Goal: Answer question/provide support

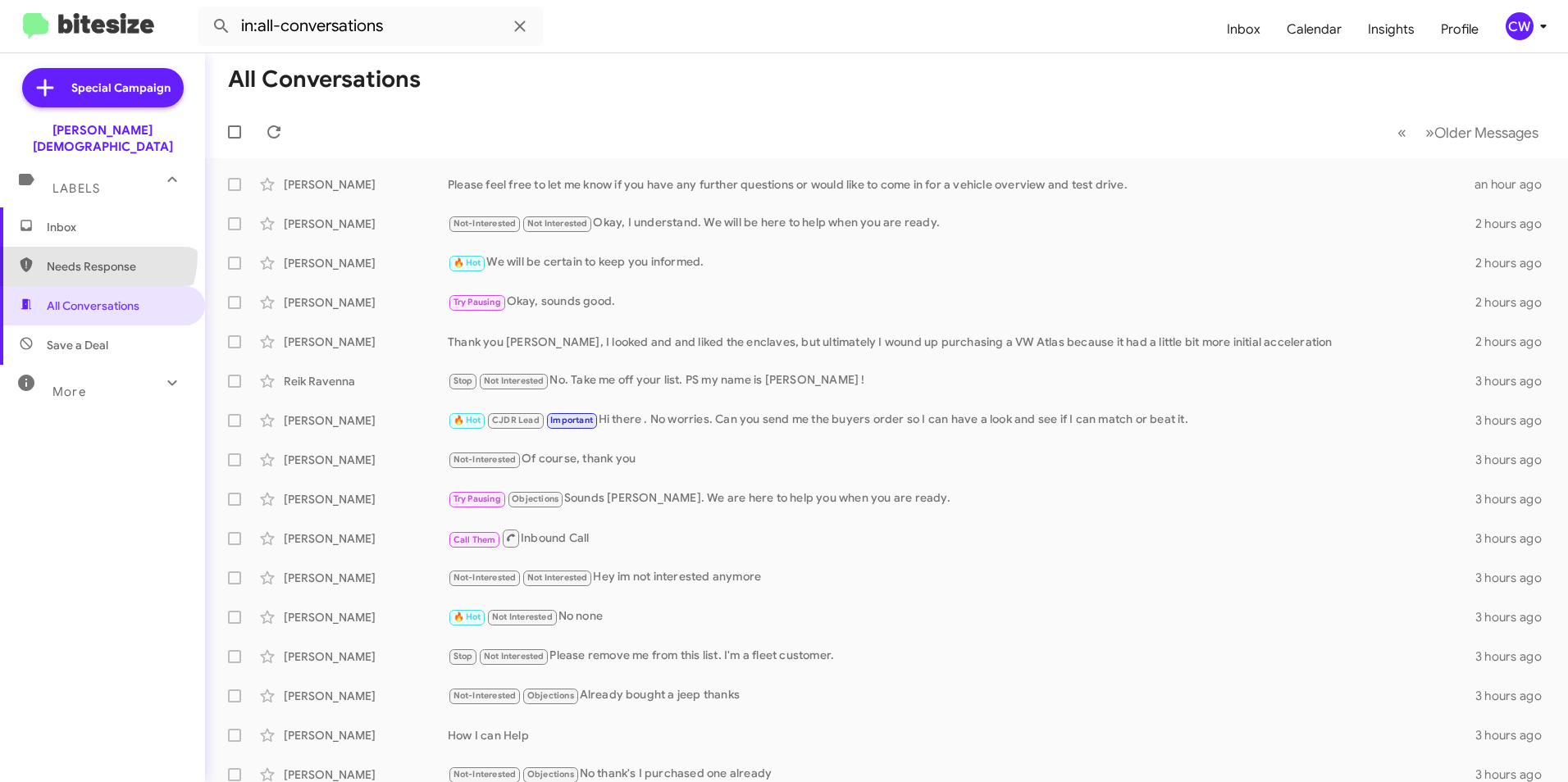
click at [96, 247] on span "Needs Response" at bounding box center [102, 266] width 205 height 39
type input "in:needs-response"
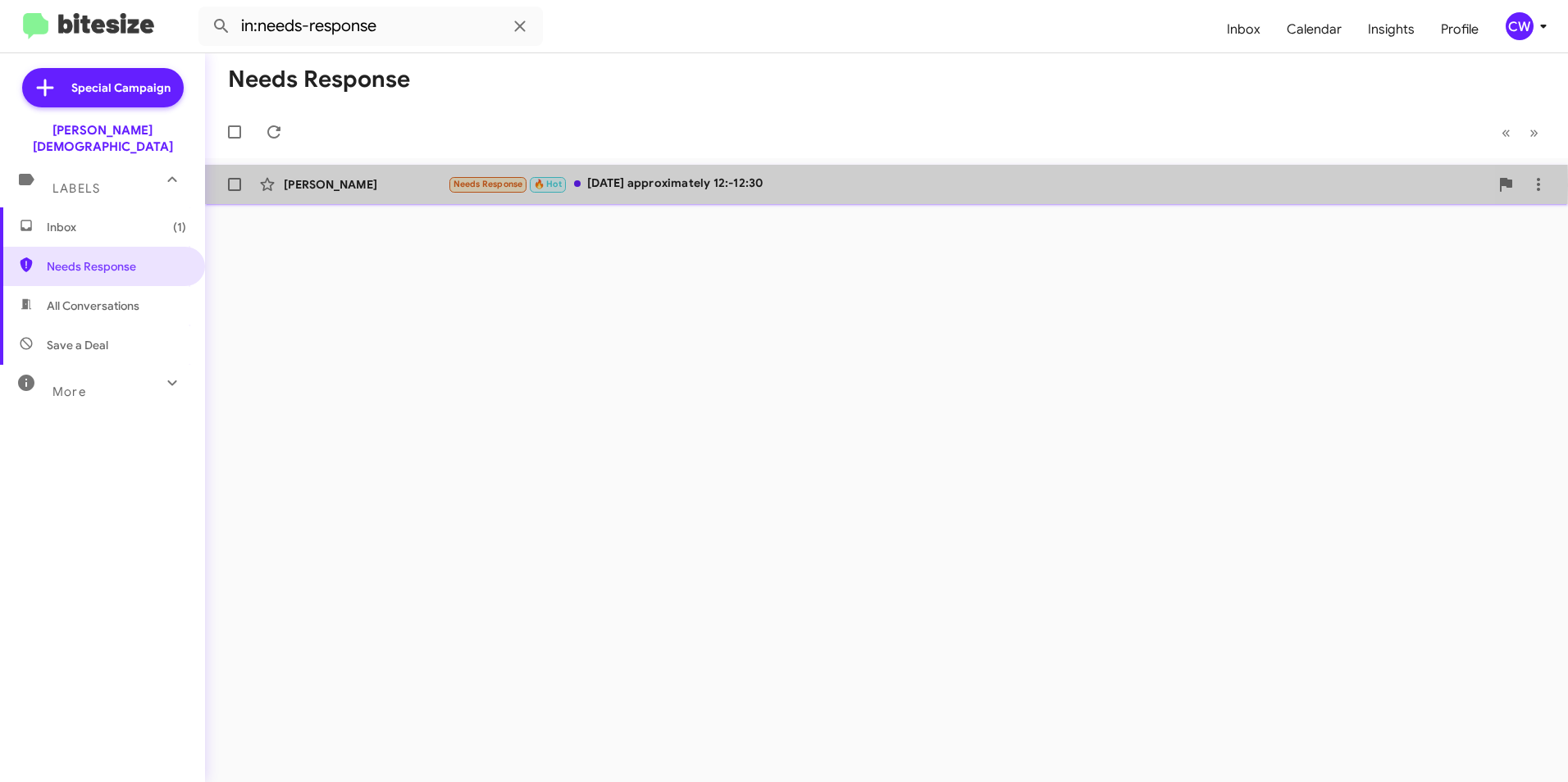
click at [698, 185] on div "Needs Response 🔥 Hot [DATE] approximately 12:-12:30" at bounding box center [968, 184] width 1042 height 18
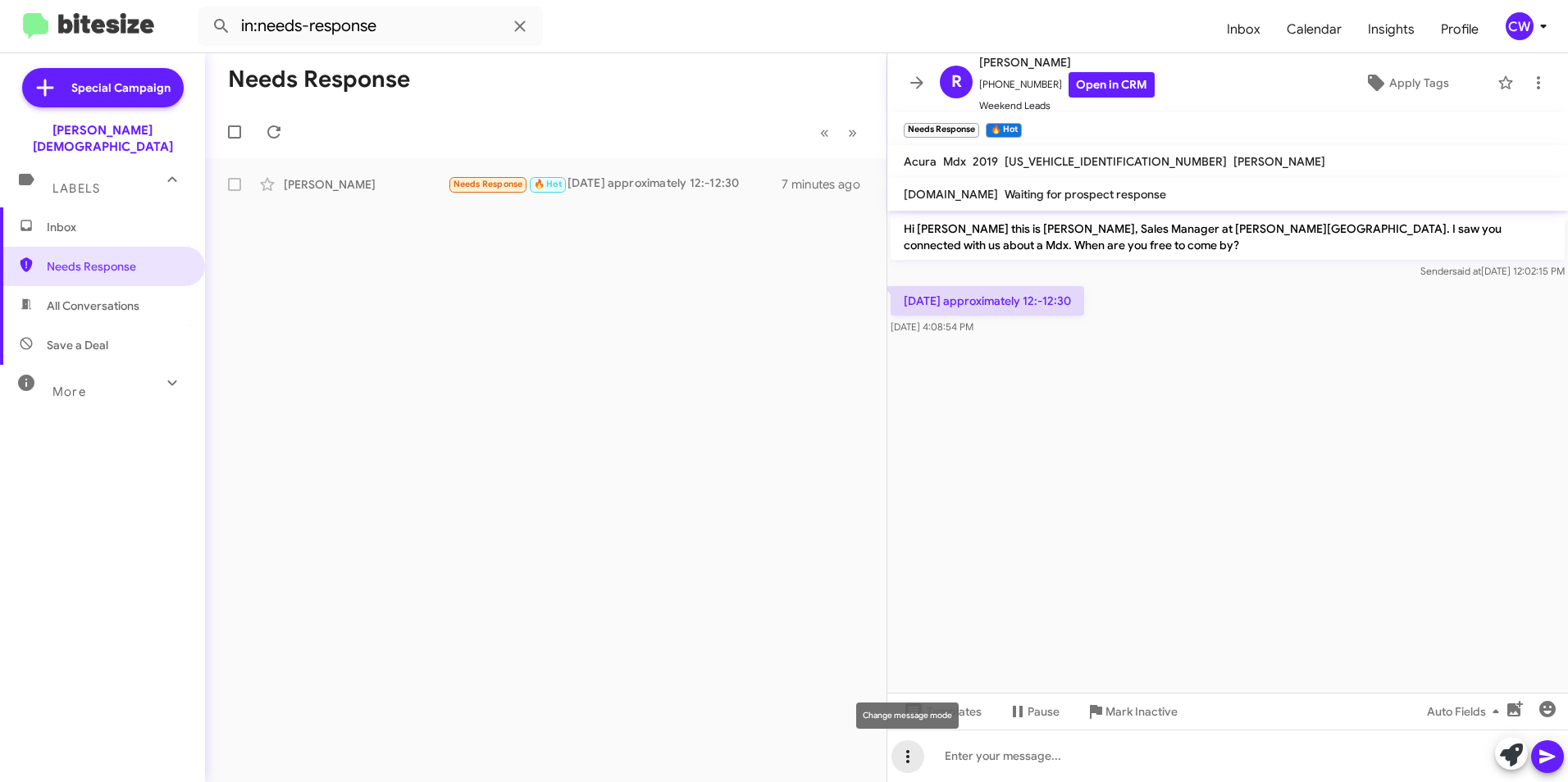
click at [906, 761] on icon at bounding box center [907, 756] width 19 height 19
click at [946, 720] on button "note" at bounding box center [942, 713] width 102 height 39
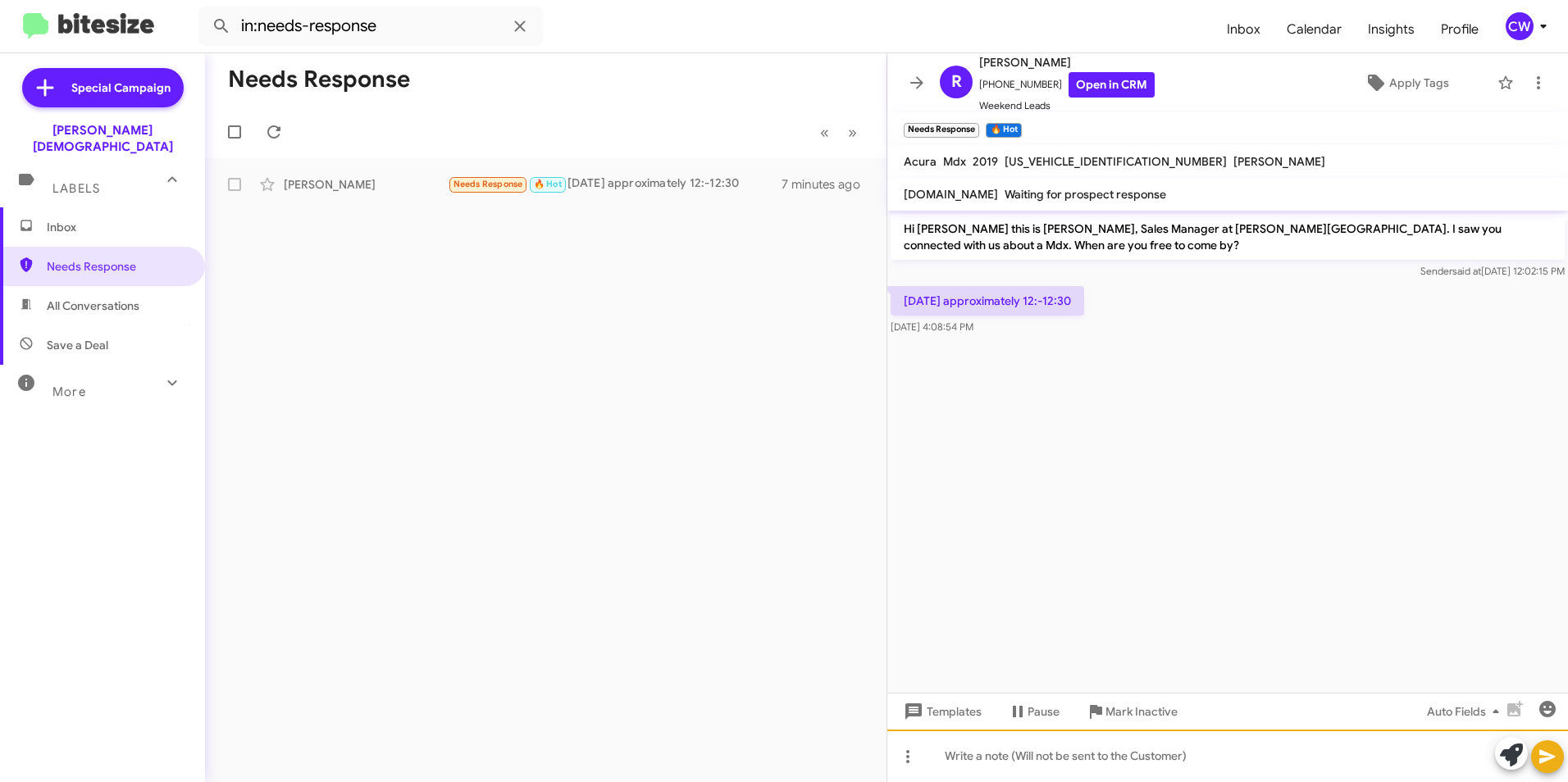
click at [964, 762] on div at bounding box center [1227, 755] width 681 height 53
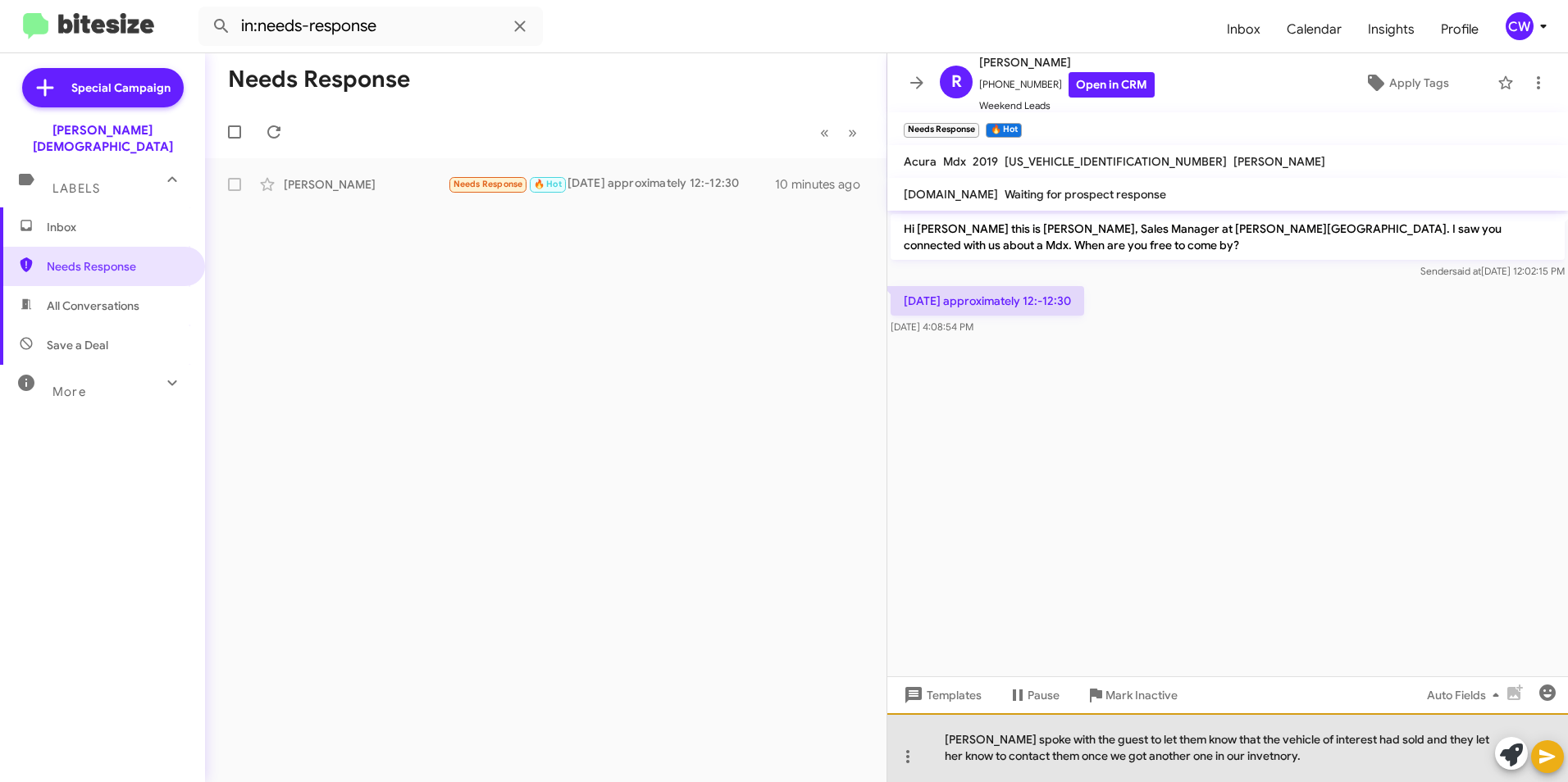
click at [1320, 766] on div "[PERSON_NAME] spoke with the guest to let them know that the vehicle of interes…" at bounding box center [1227, 748] width 681 height 69
click at [1324, 762] on div "[PERSON_NAME] spoke with the guest to let them know that the vehicle of interes…" at bounding box center [1227, 748] width 681 height 69
click at [1367, 744] on div "[PERSON_NAME] spoke with the guest to let them know that the vehicle of interes…" at bounding box center [1227, 748] width 681 height 69
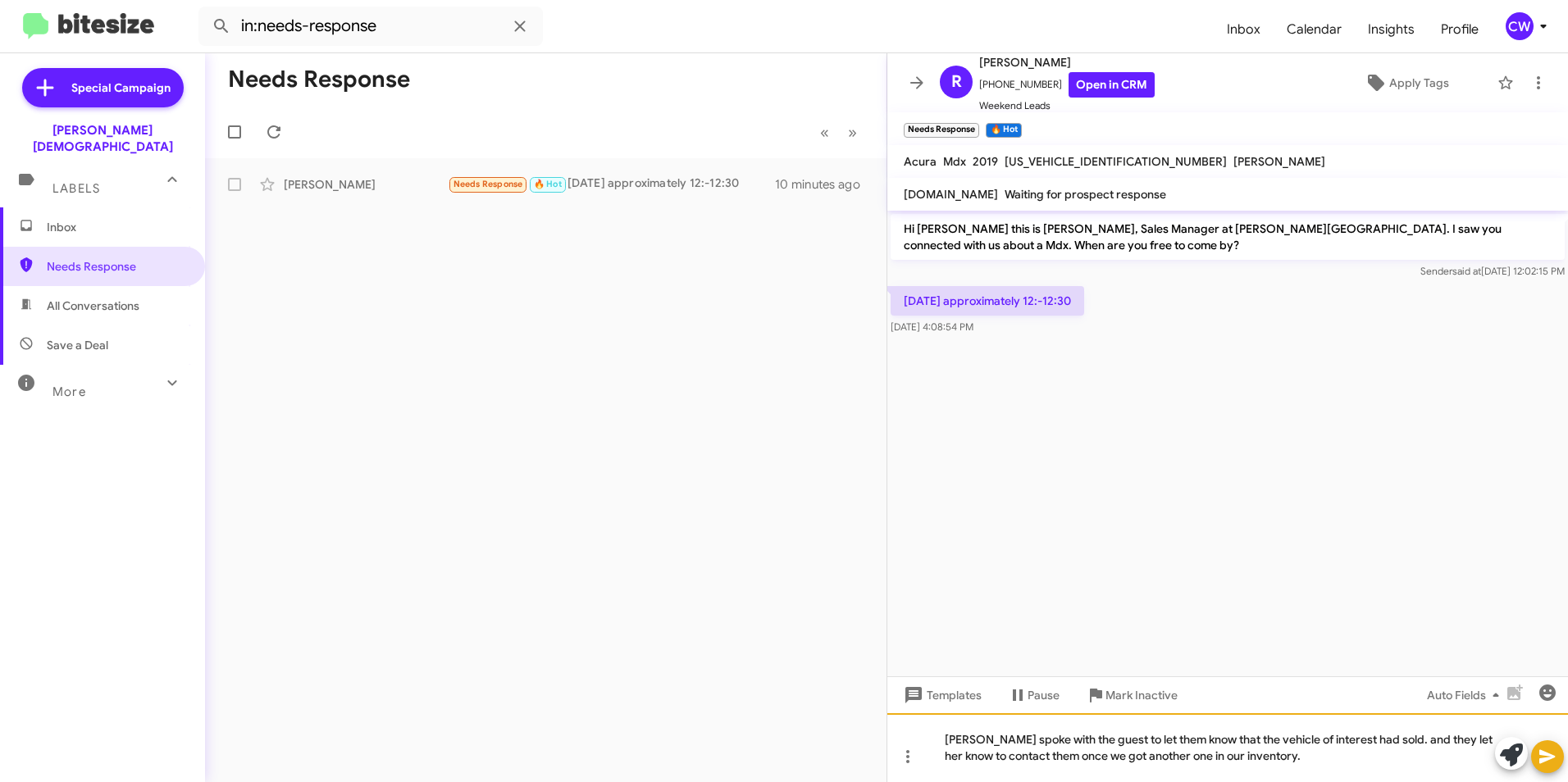
click at [1399, 748] on div "[PERSON_NAME] spoke with the guest to let them know that the vehicle of interes…" at bounding box center [1227, 748] width 681 height 69
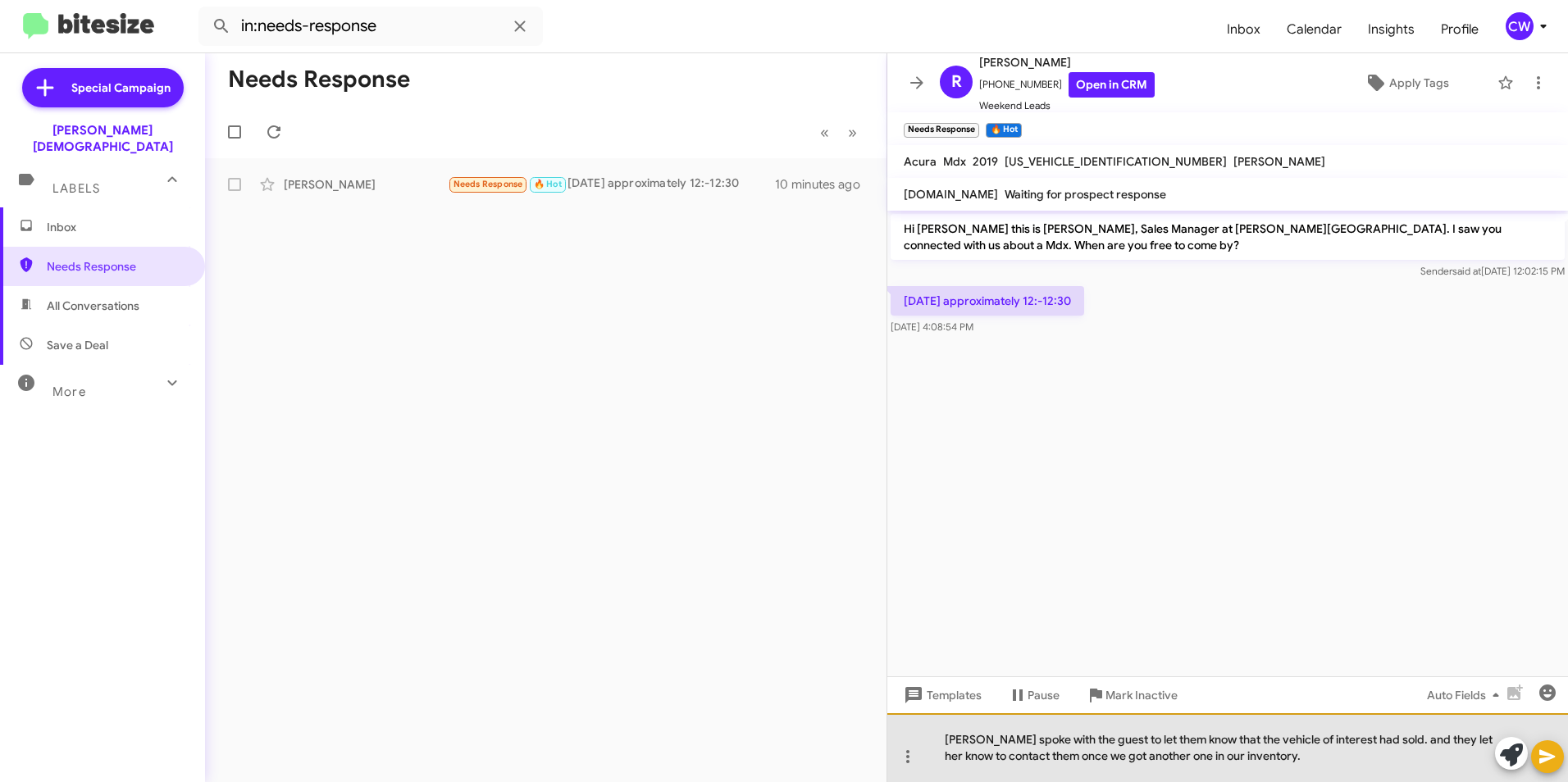
click at [1399, 744] on div "[PERSON_NAME] spoke with the guest to let them know that the vehicle of interes…" at bounding box center [1227, 748] width 681 height 69
click at [1396, 746] on div "[PERSON_NAME] spoke with the guest to let them know that the vehicle of interes…" at bounding box center [1227, 748] width 681 height 69
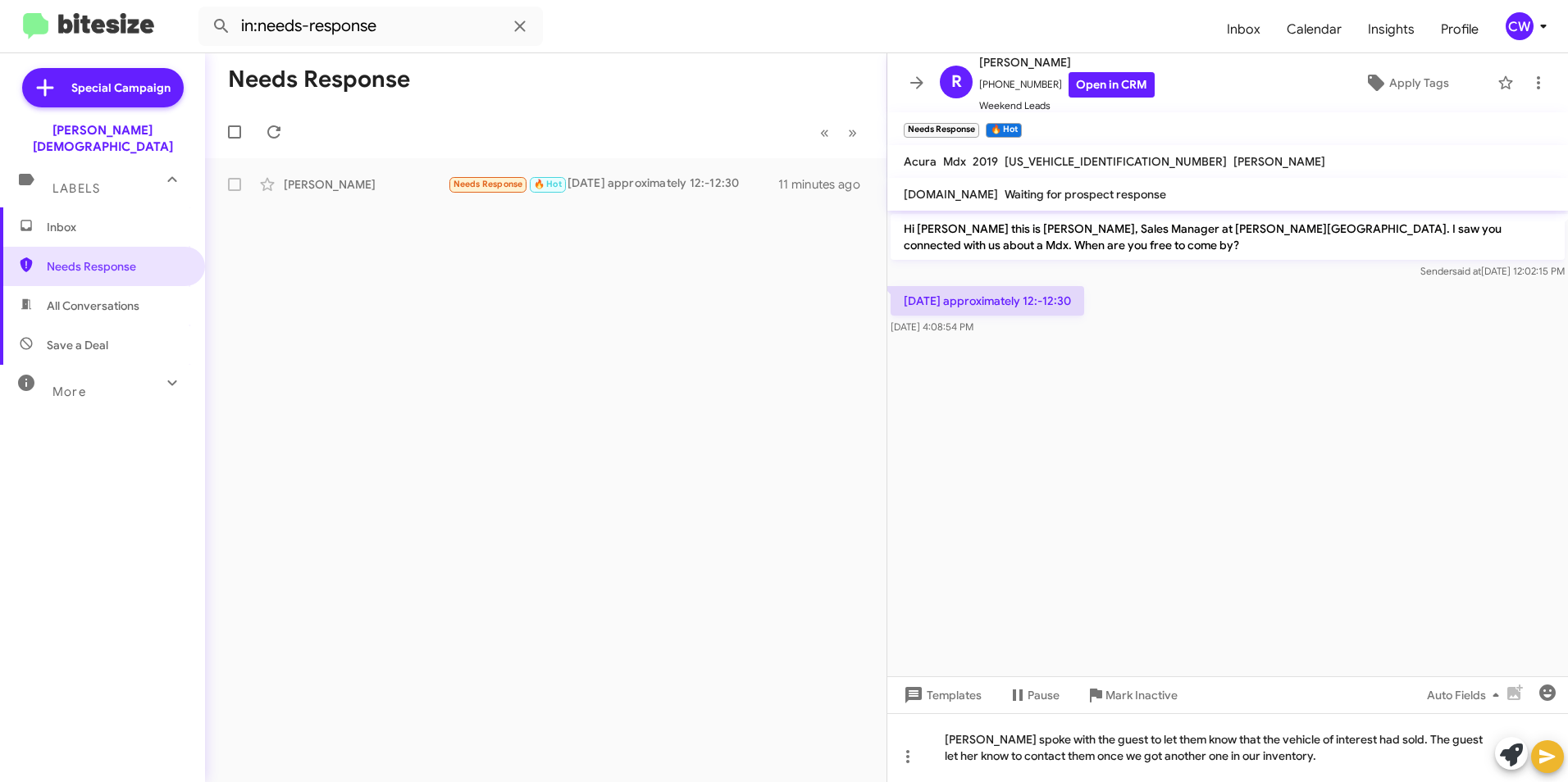
click at [1549, 755] on icon at bounding box center [1547, 757] width 16 height 14
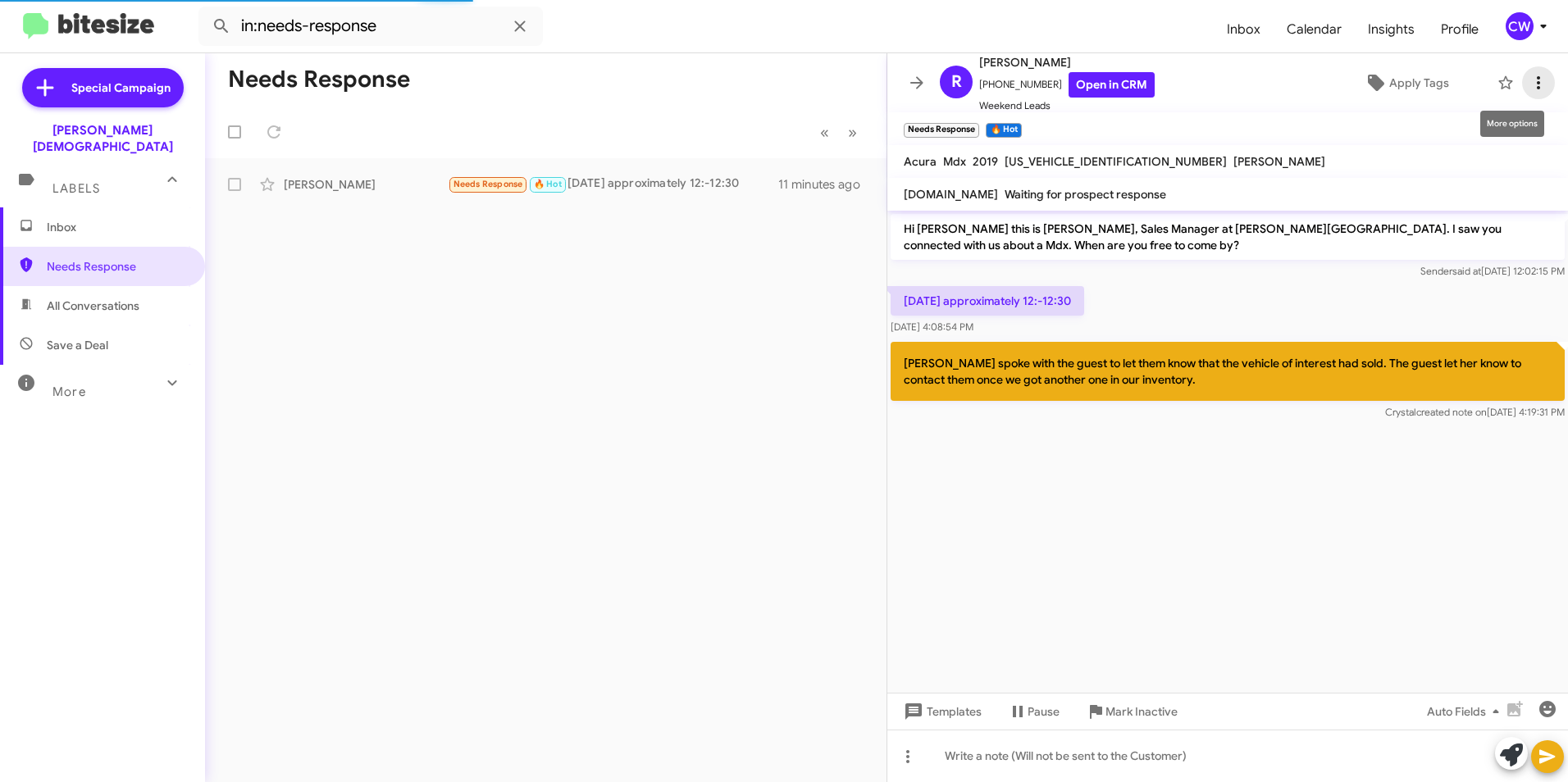
click at [1529, 78] on icon at bounding box center [1538, 82] width 19 height 19
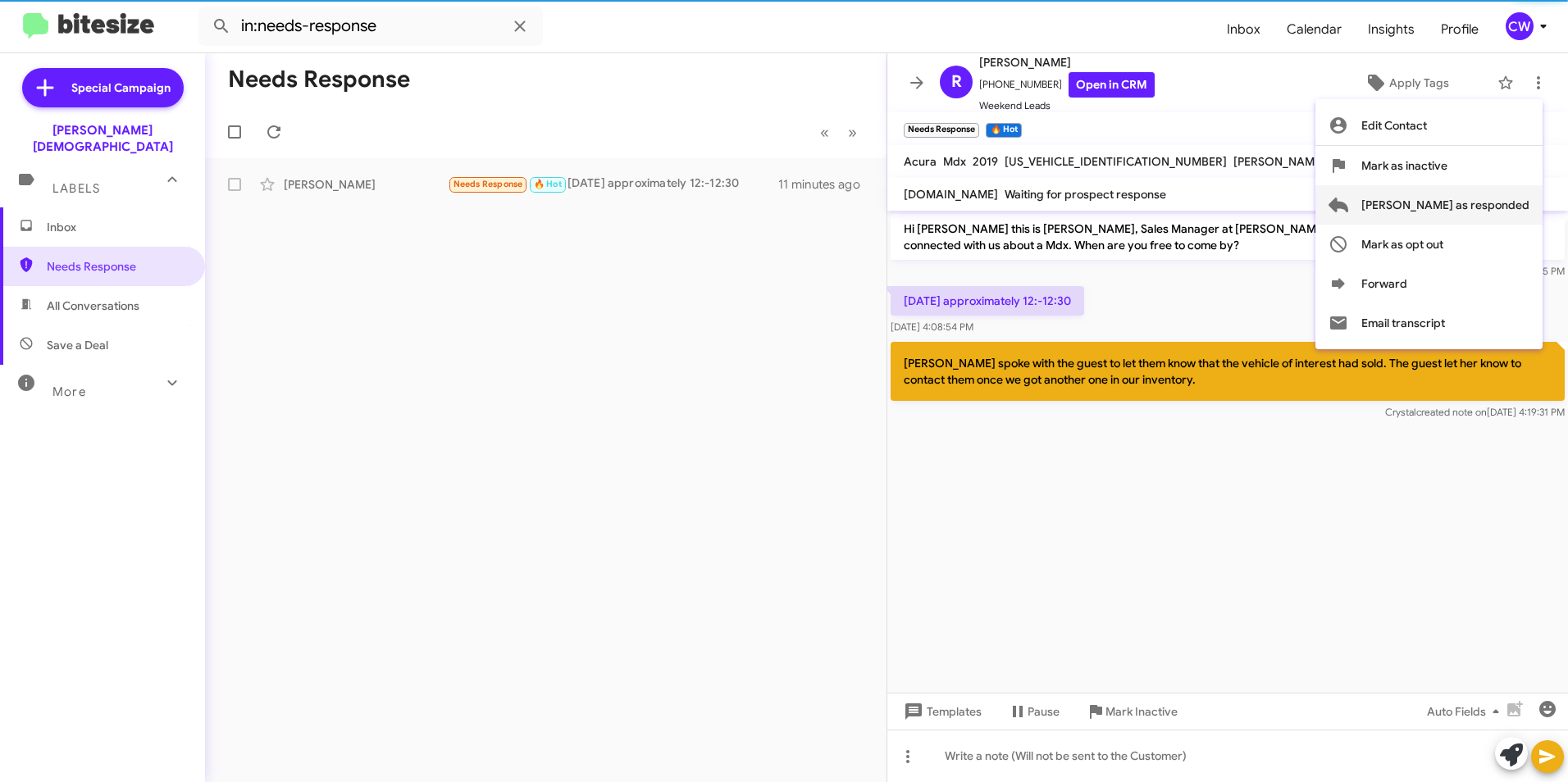
click at [1505, 211] on span "[PERSON_NAME] as responded" at bounding box center [1445, 205] width 168 height 39
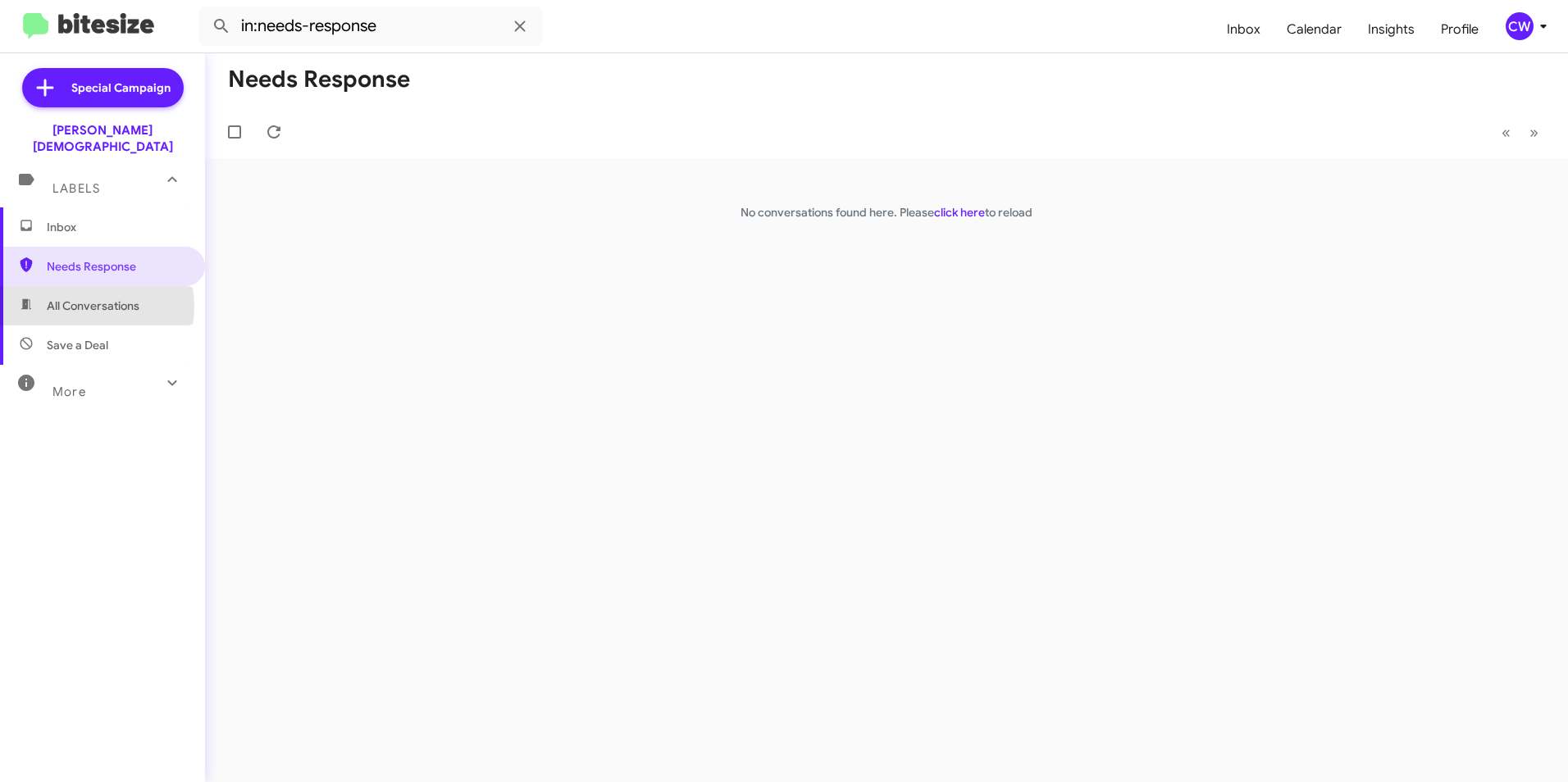
click at [81, 298] on span "All Conversations" at bounding box center [93, 306] width 92 height 17
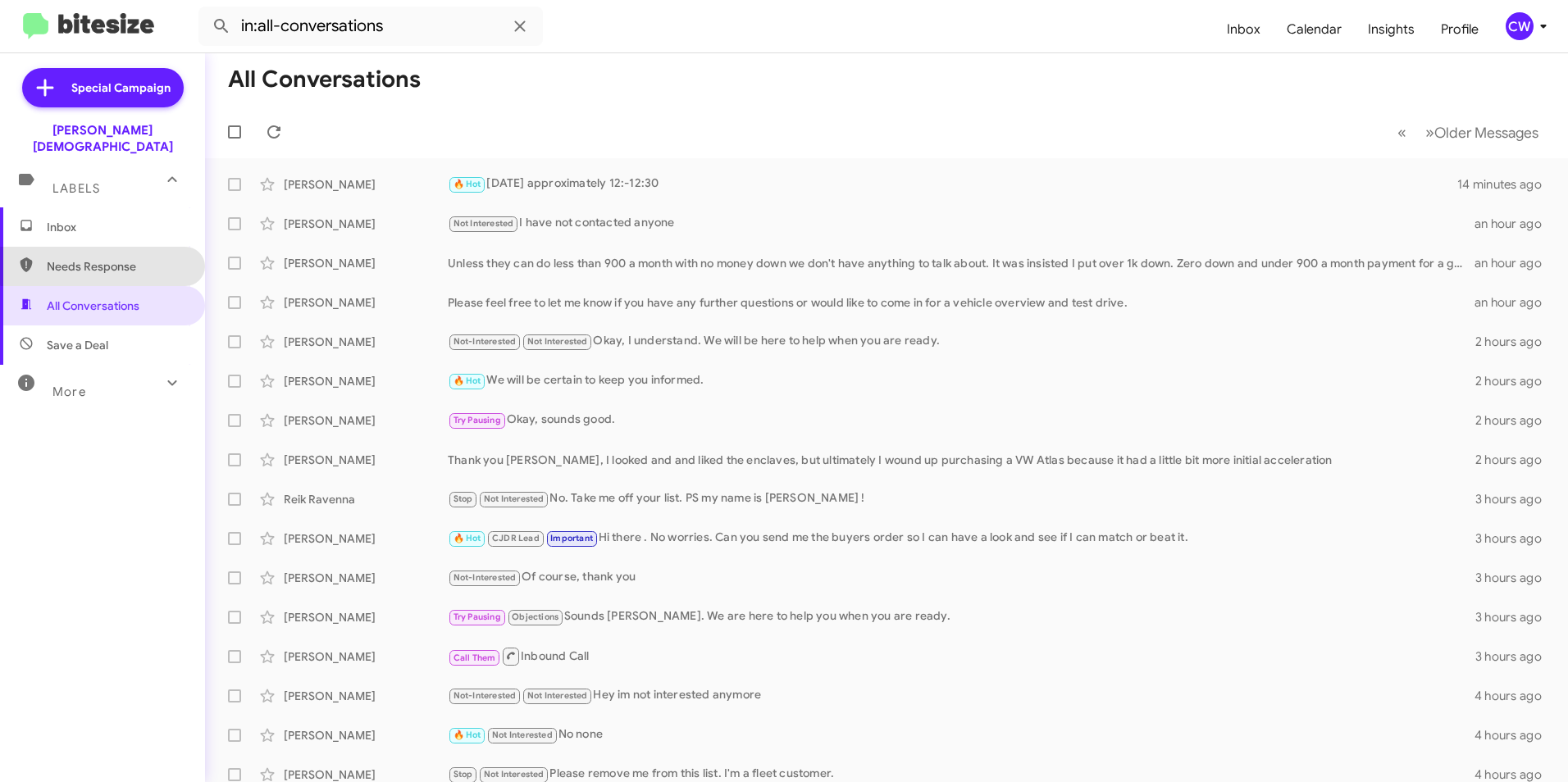
click at [107, 258] on span "Needs Response" at bounding box center [117, 267] width 139 height 17
type input "in:needs-response"
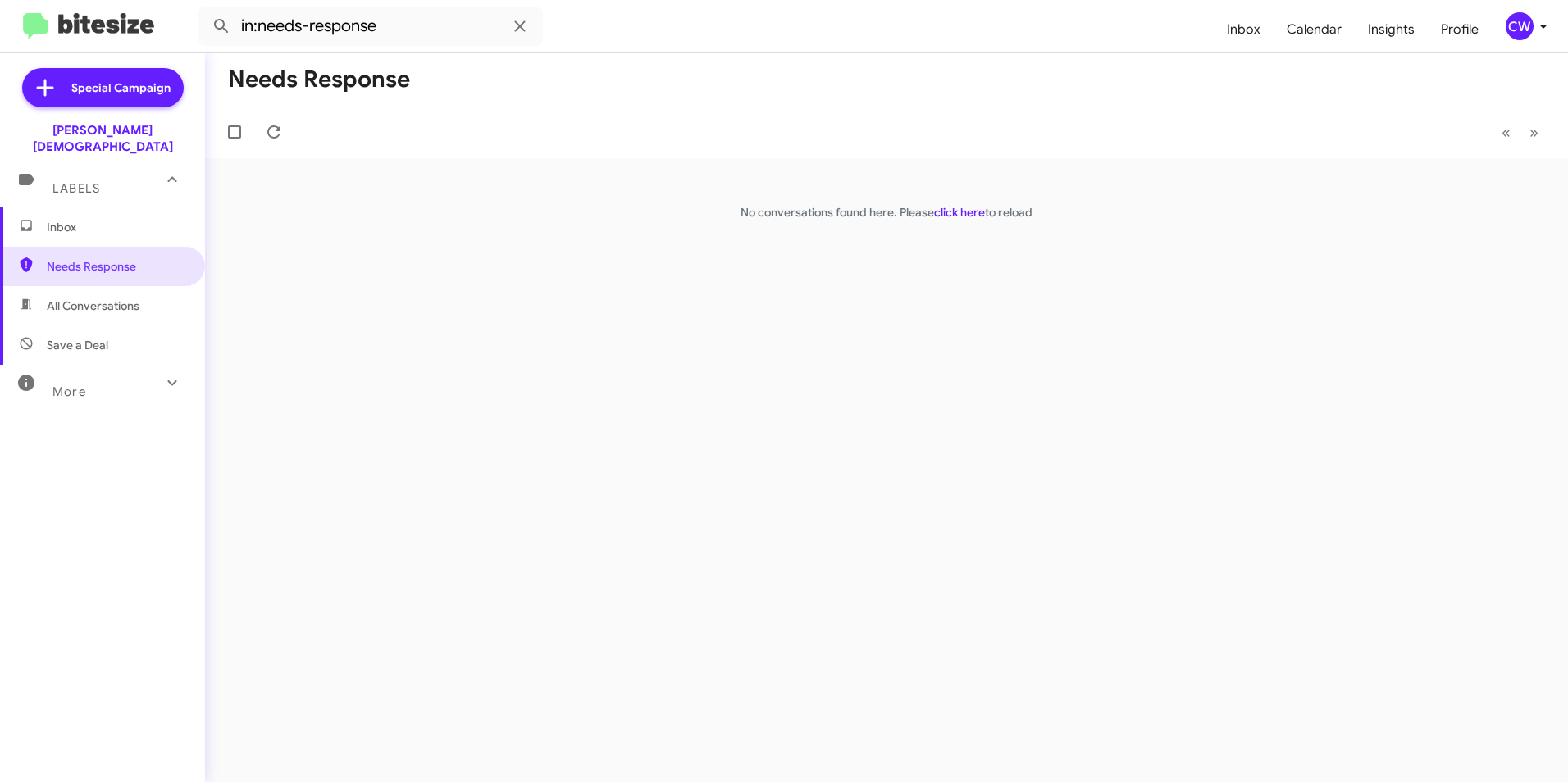
click at [61, 207] on span "Inbox" at bounding box center [102, 227] width 205 height 39
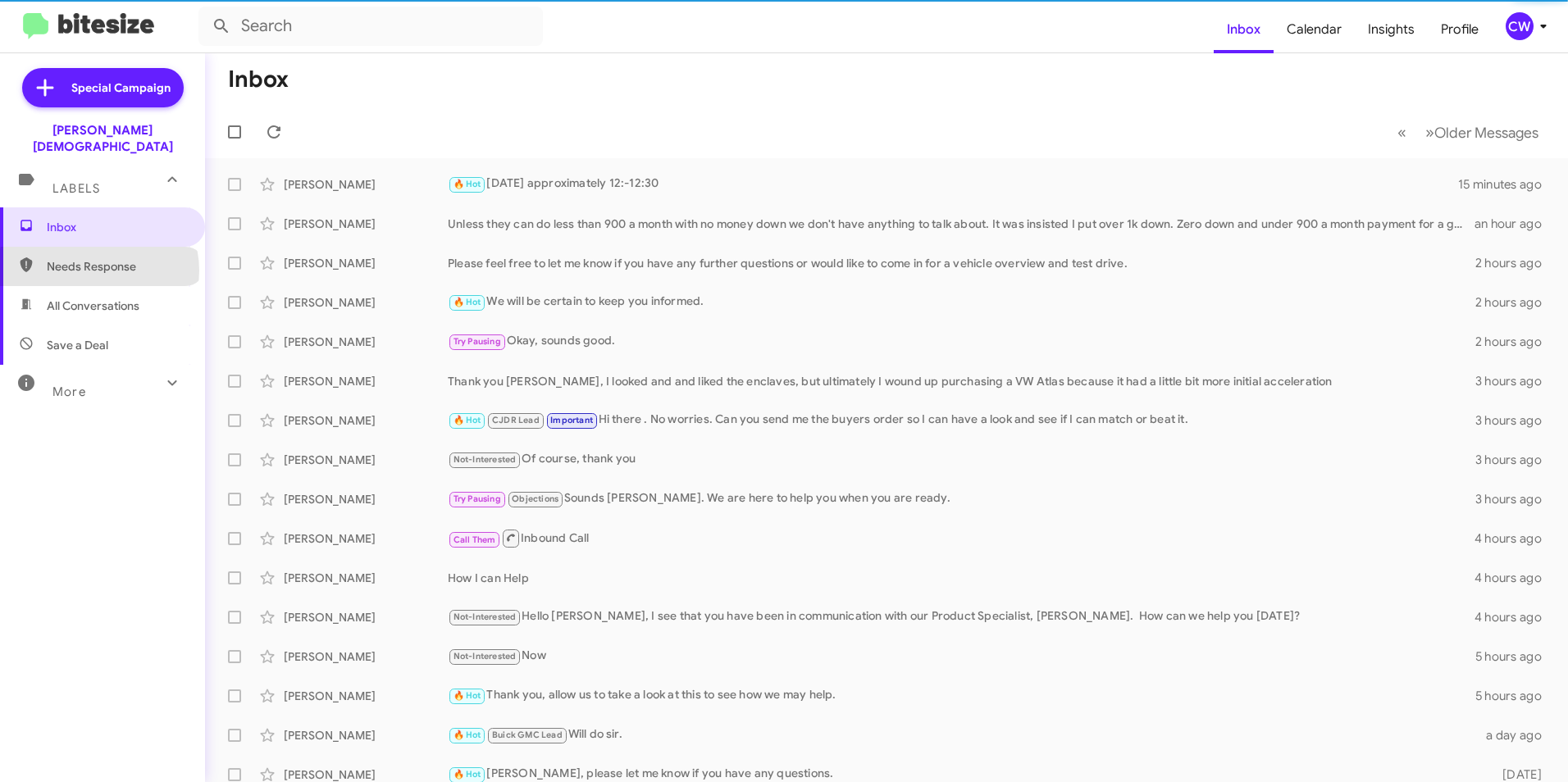
click at [98, 258] on span "Needs Response" at bounding box center [117, 267] width 139 height 17
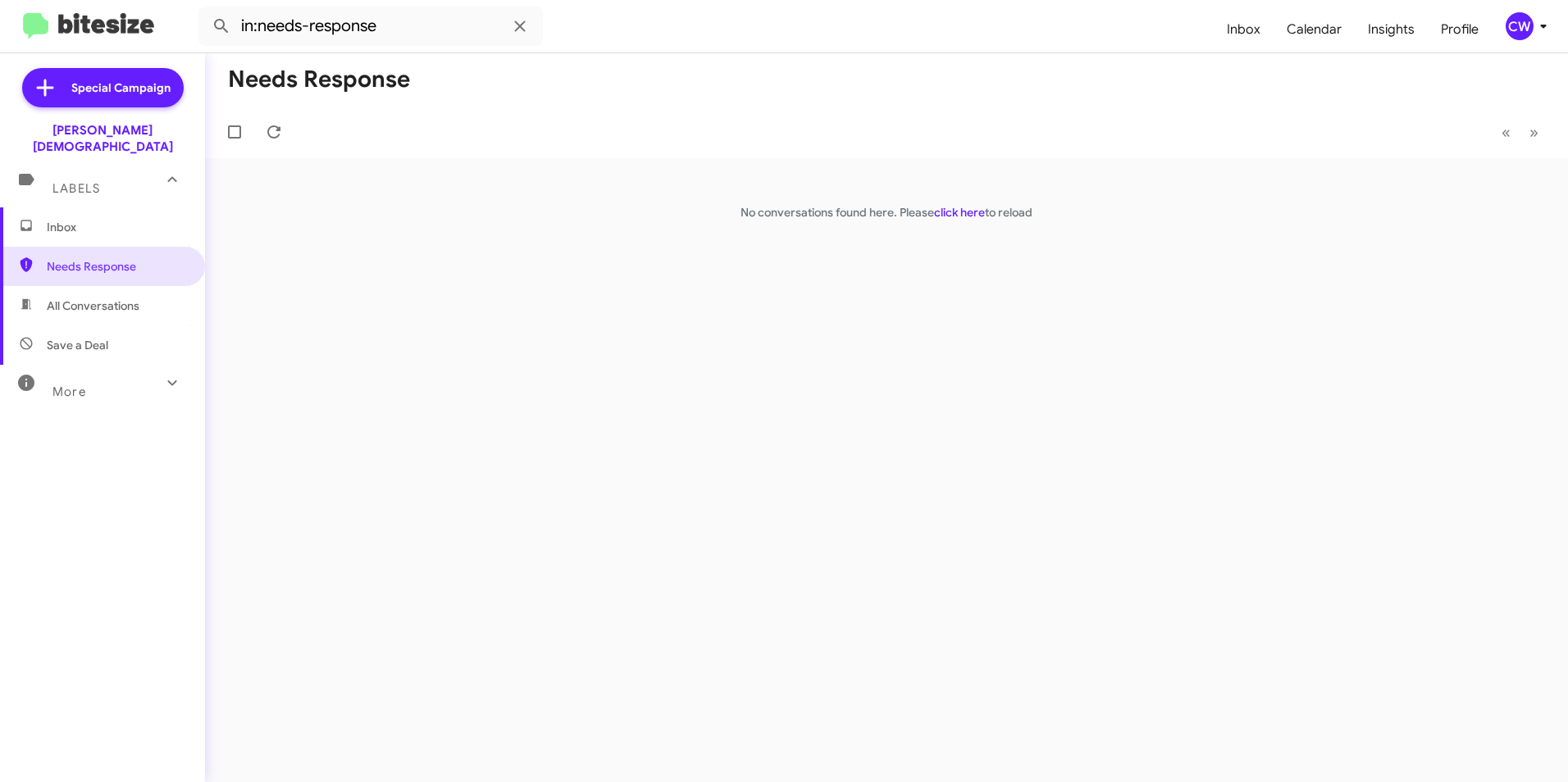
click at [95, 298] on span "All Conversations" at bounding box center [93, 306] width 92 height 17
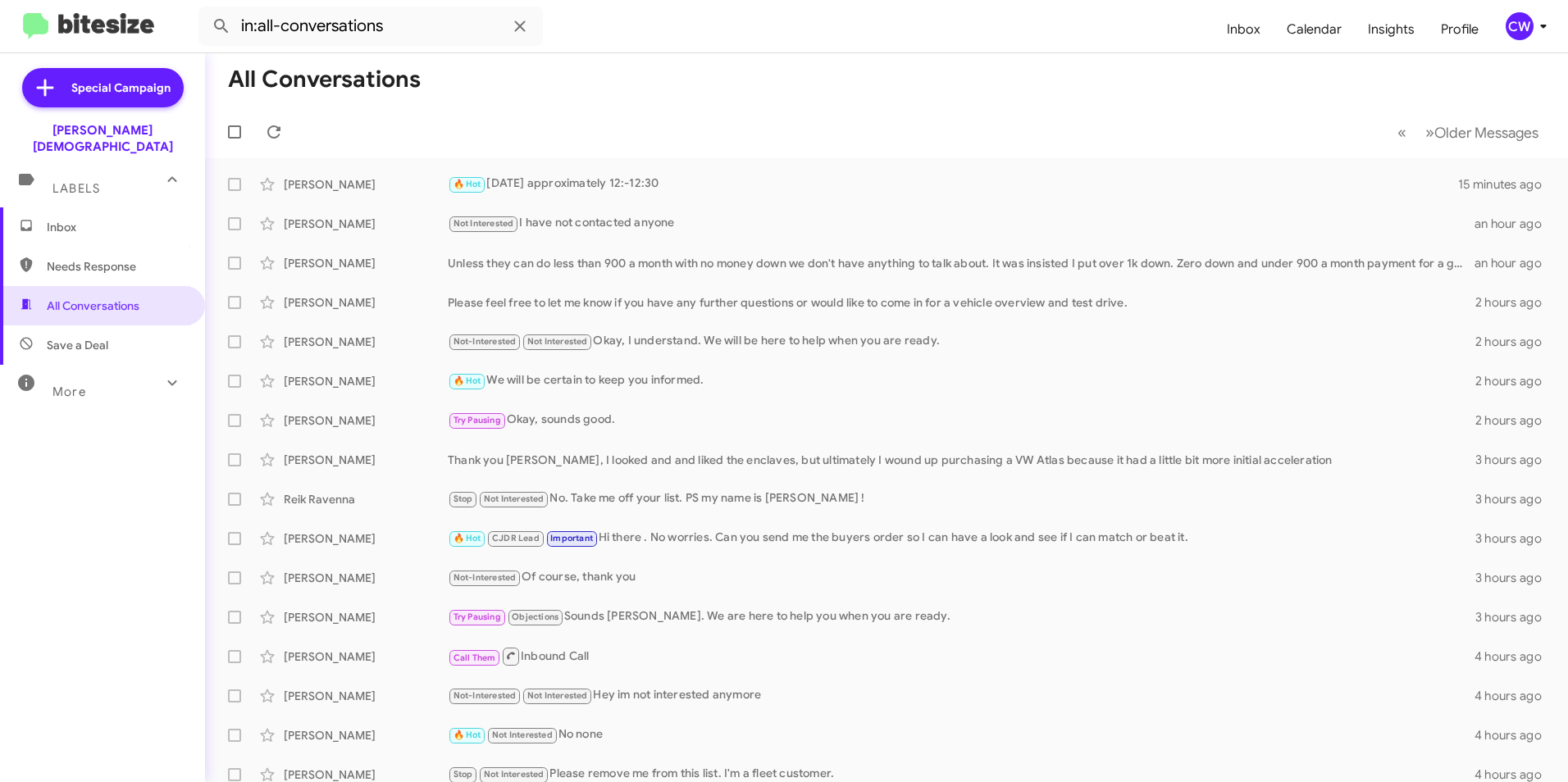
click at [138, 258] on span "Needs Response" at bounding box center [117, 267] width 139 height 17
type input "in:needs-response"
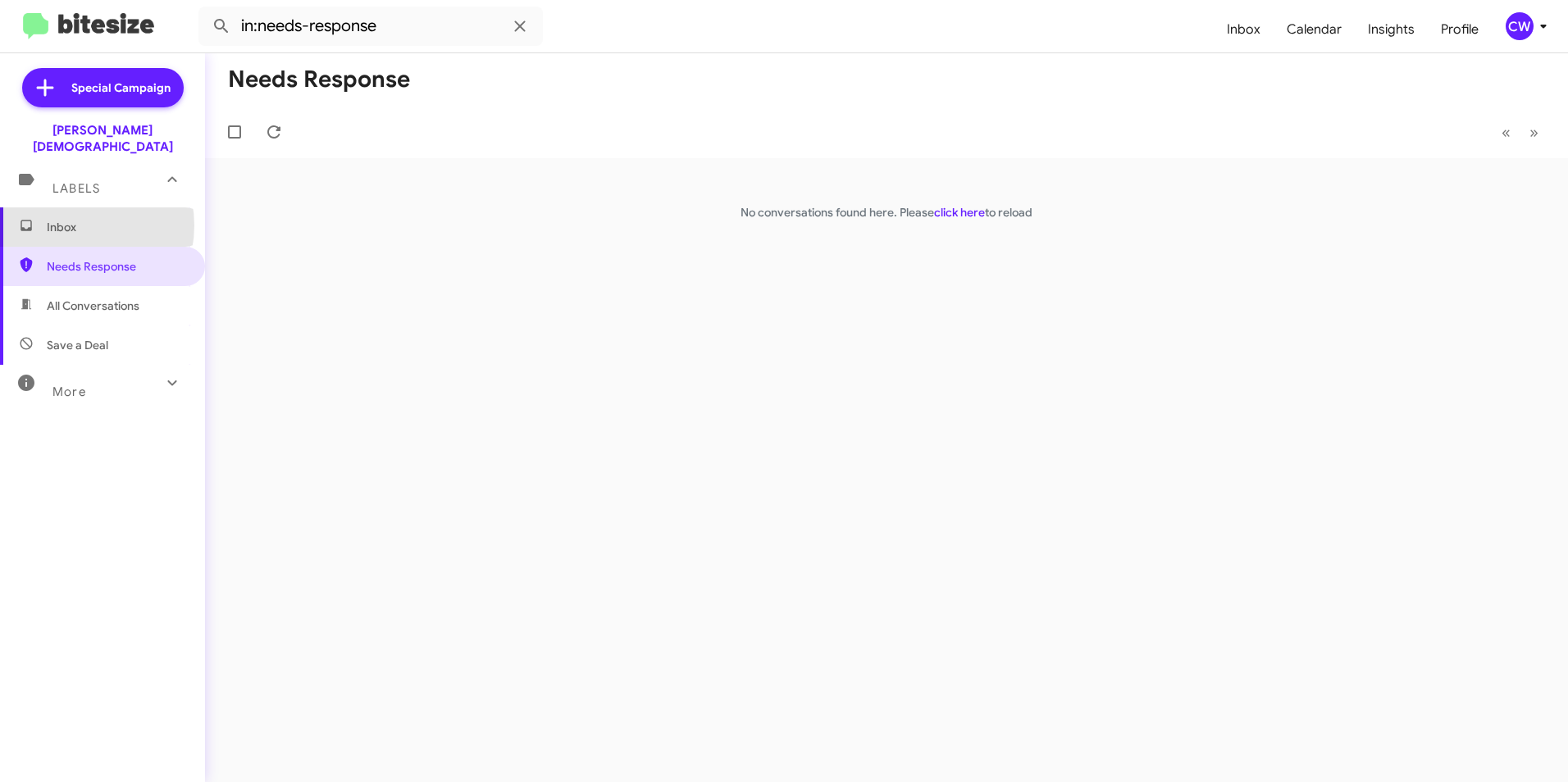
click at [69, 219] on span "Inbox" at bounding box center [117, 227] width 139 height 17
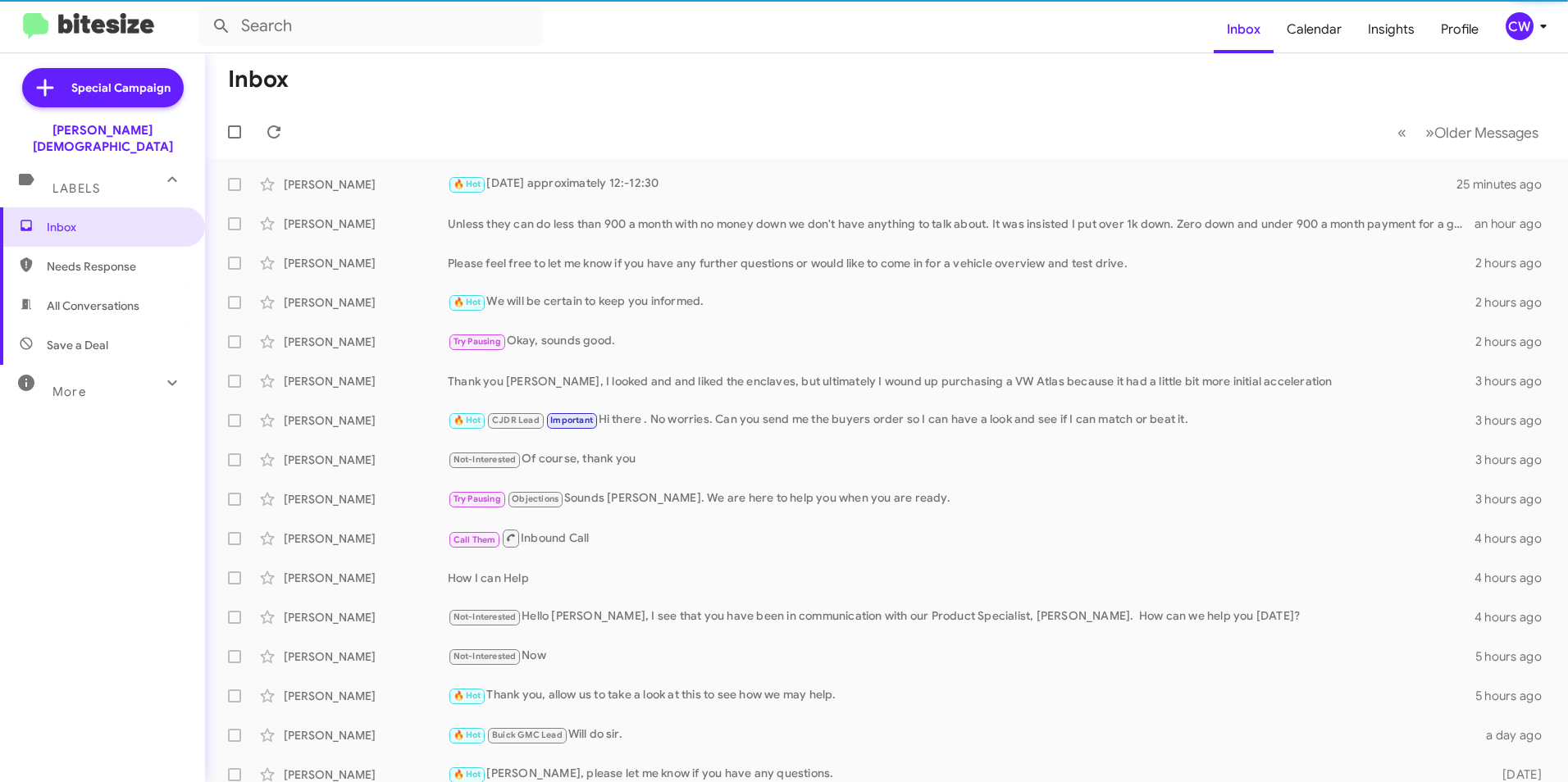
click at [99, 258] on span "Needs Response" at bounding box center [117, 267] width 139 height 17
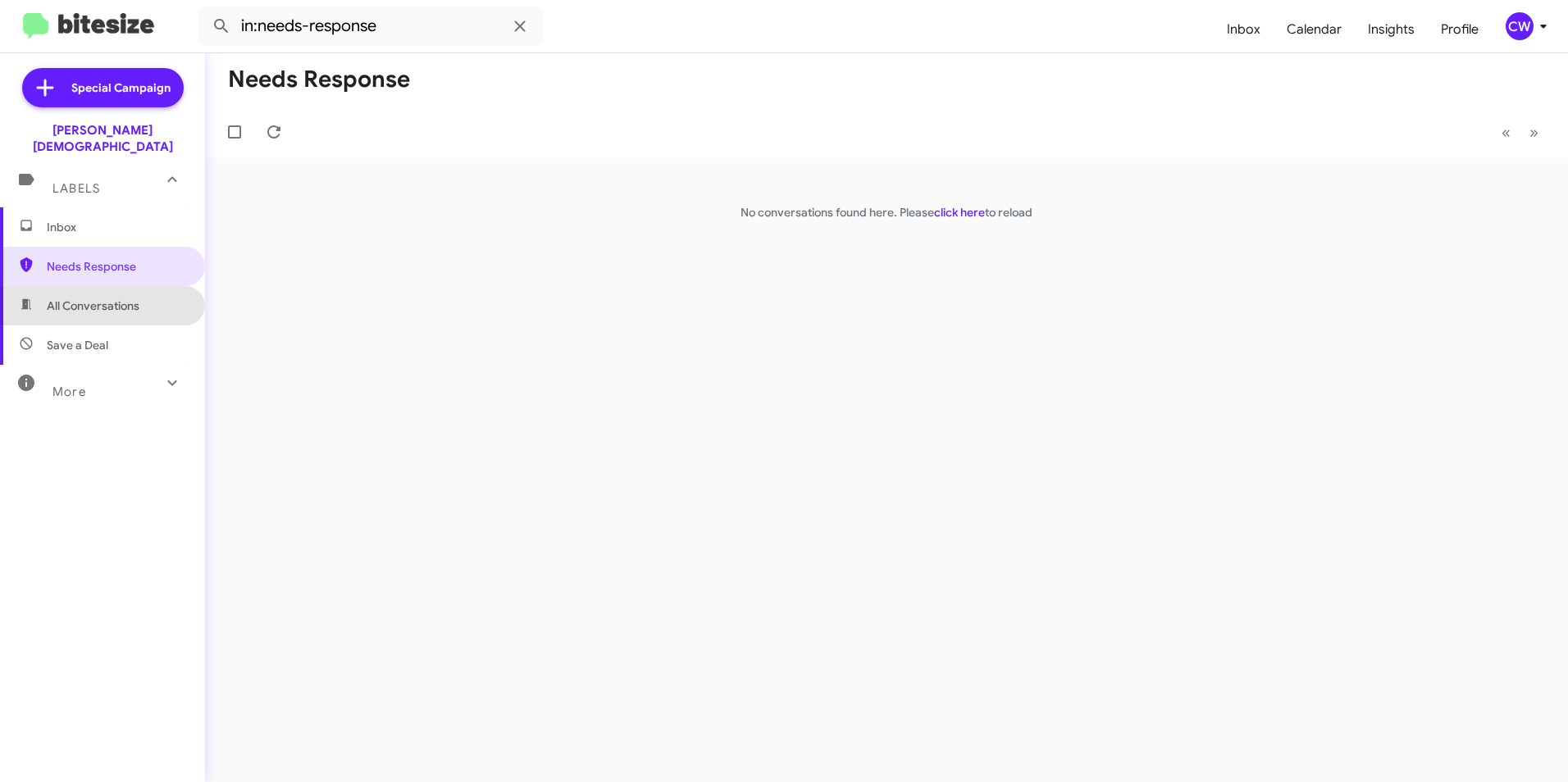
click at [110, 298] on span "All Conversations" at bounding box center [93, 306] width 92 height 17
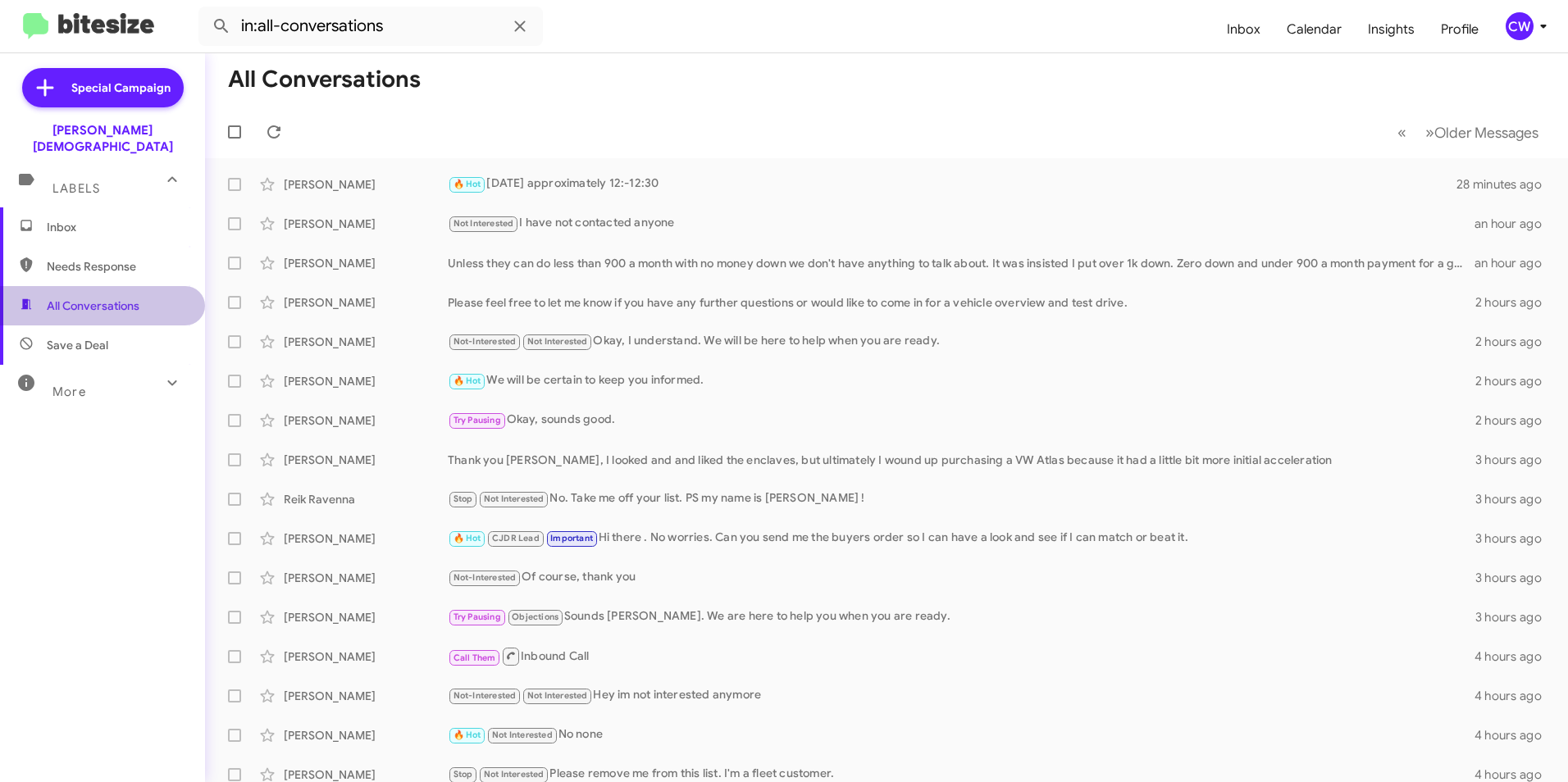
click at [125, 299] on span "All Conversations" at bounding box center [102, 305] width 205 height 39
click at [112, 258] on span "Needs Response" at bounding box center [117, 267] width 139 height 17
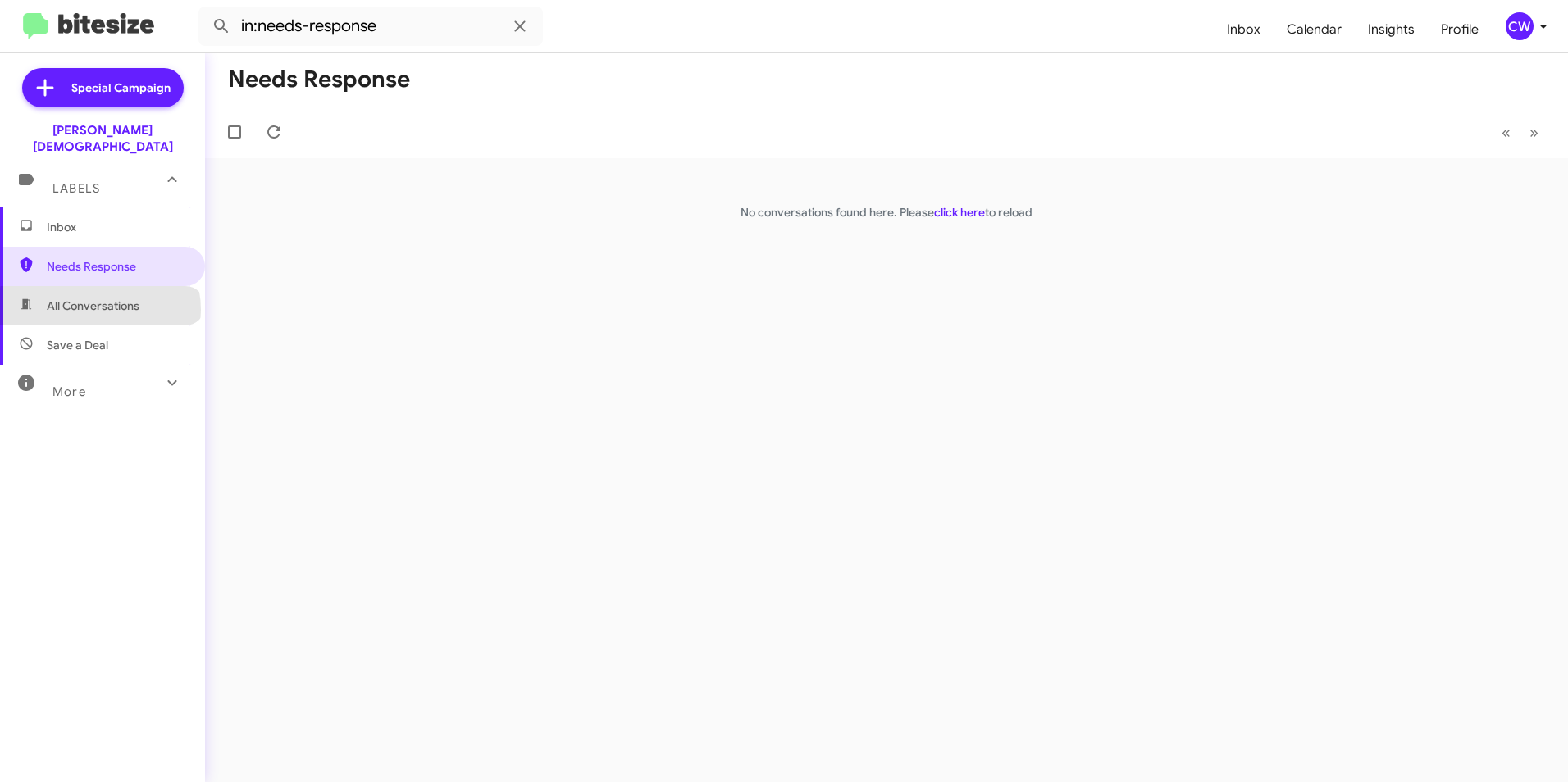
click at [99, 298] on span "All Conversations" at bounding box center [93, 306] width 92 height 17
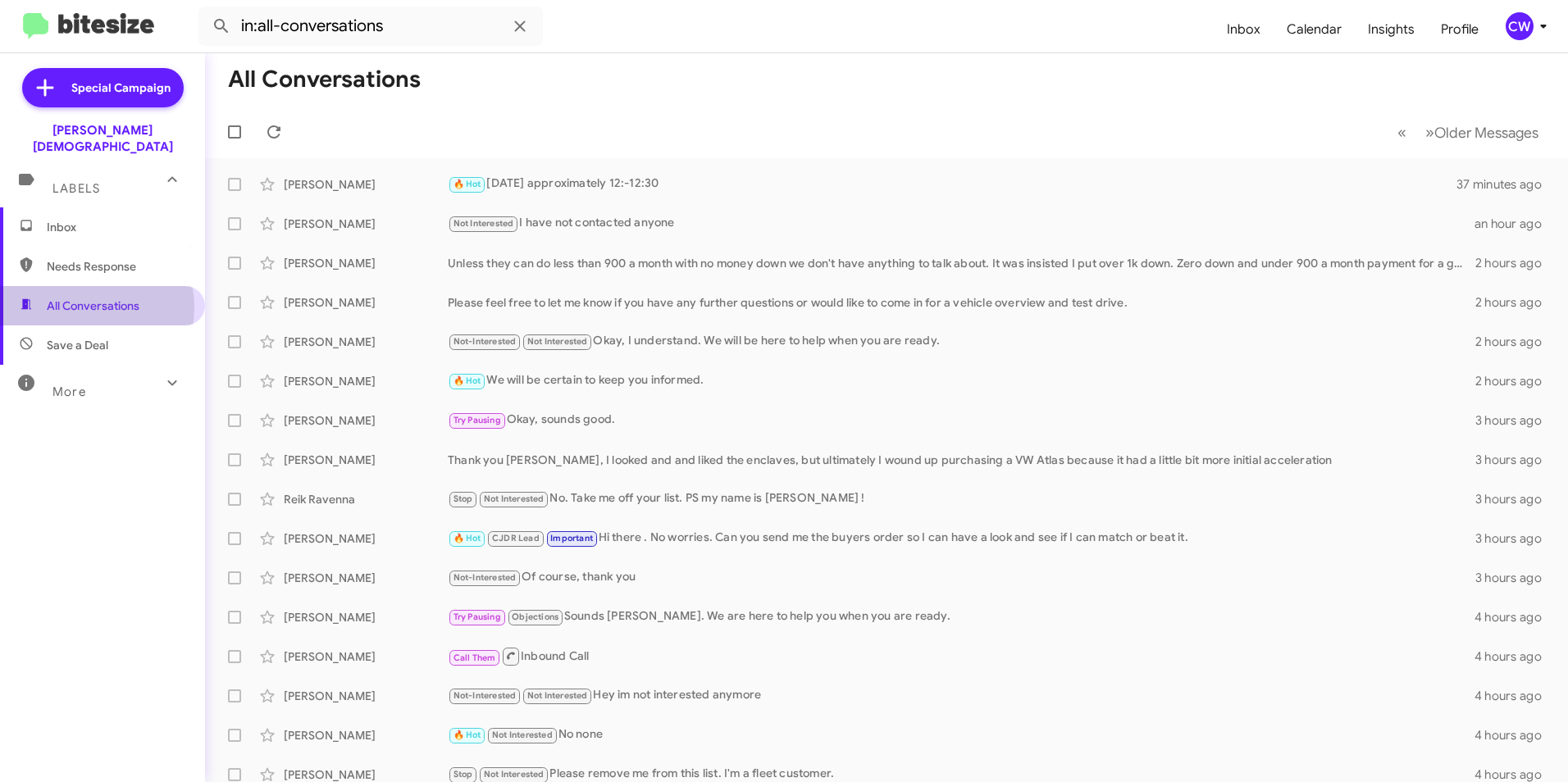
click at [76, 298] on span "All Conversations" at bounding box center [93, 306] width 92 height 17
click at [90, 258] on span "Needs Response" at bounding box center [117, 267] width 139 height 17
type input "in:needs-response"
